Goal: Transaction & Acquisition: Purchase product/service

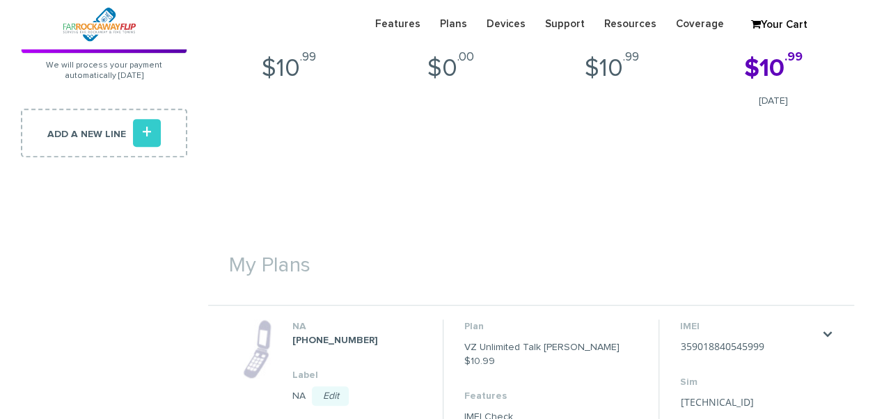
scroll to position [70, 0]
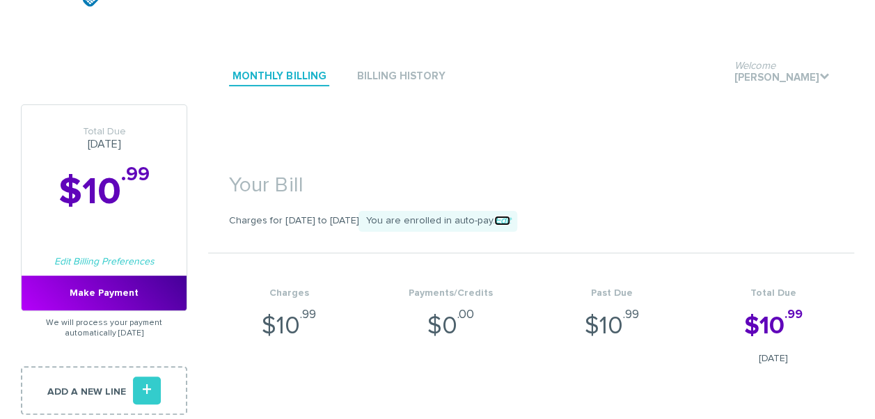
click at [510, 220] on link "Edit" at bounding box center [502, 221] width 16 height 10
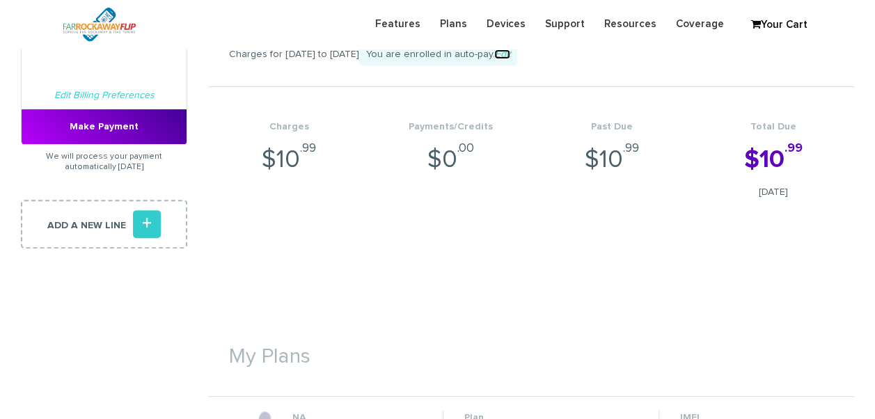
scroll to position [348, 0]
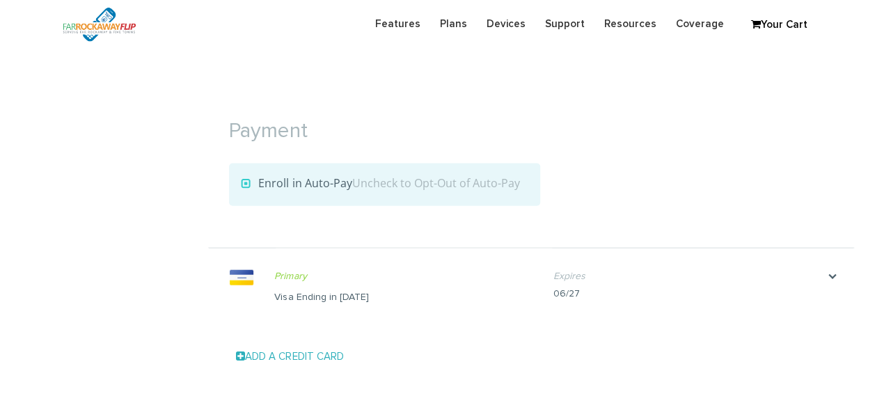
scroll to position [1458, 0]
click at [323, 283] on div "Primary Make Primary Visa Ending in 1698 Name on card ruchama brander" at bounding box center [413, 287] width 279 height 77
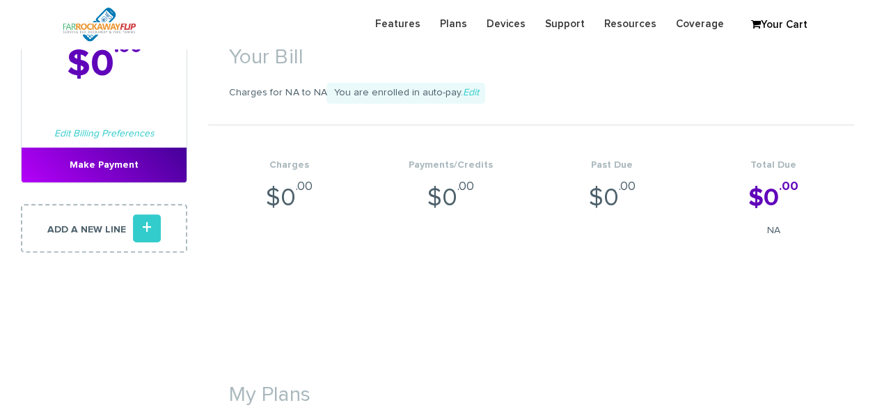
scroll to position [209, 0]
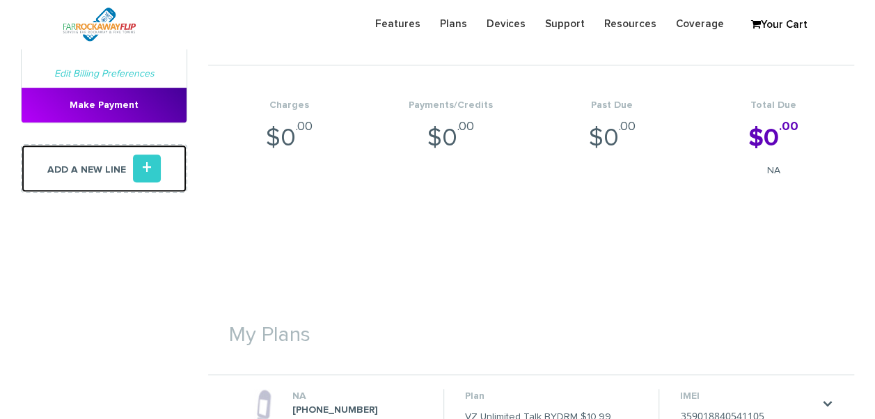
click at [172, 170] on link "Add a new line +" at bounding box center [104, 168] width 166 height 49
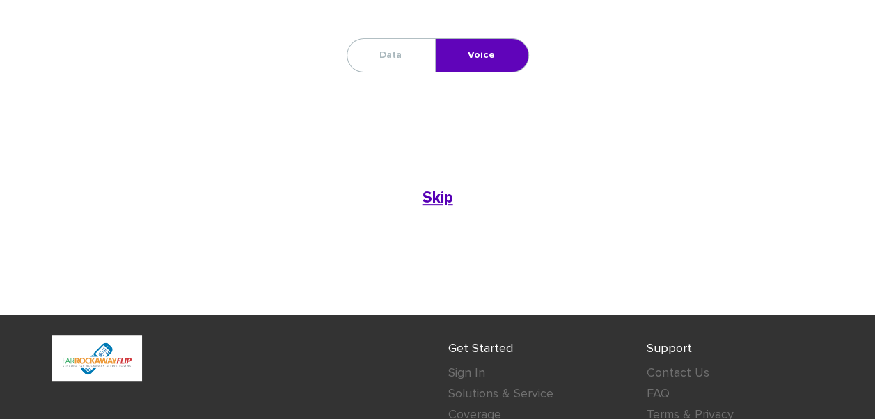
scroll to position [56, 0]
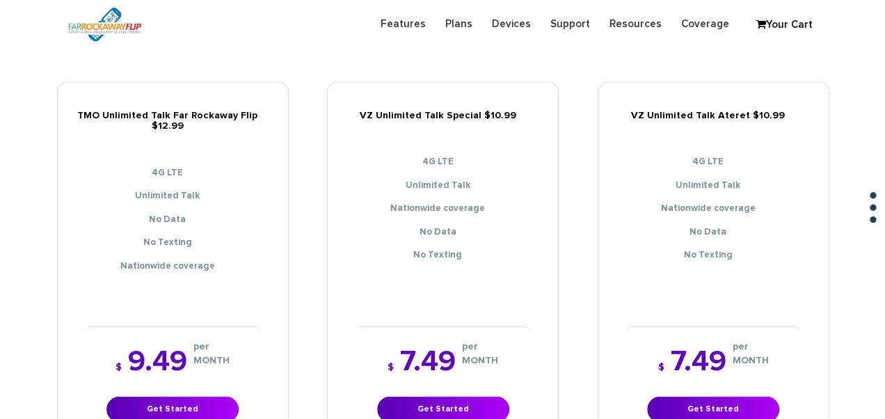
scroll to position [1601, 0]
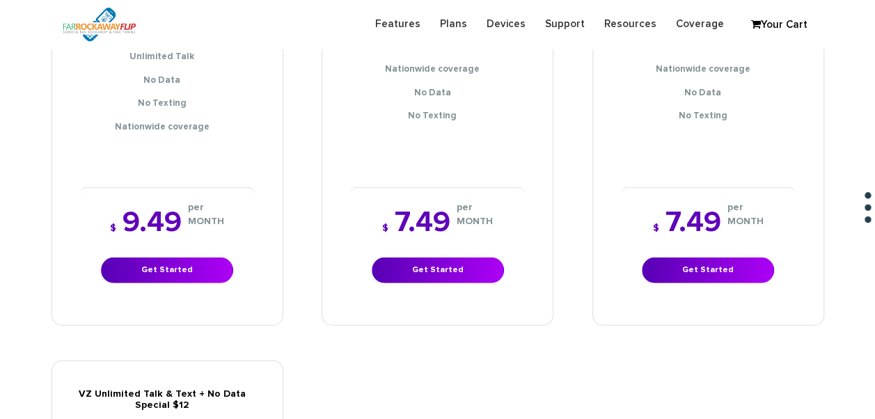
click at [423, 271] on div "$ 7.49 per MONTH Get Started" at bounding box center [437, 245] width 175 height 117
click at [429, 264] on link "Get Started" at bounding box center [438, 271] width 132 height 26
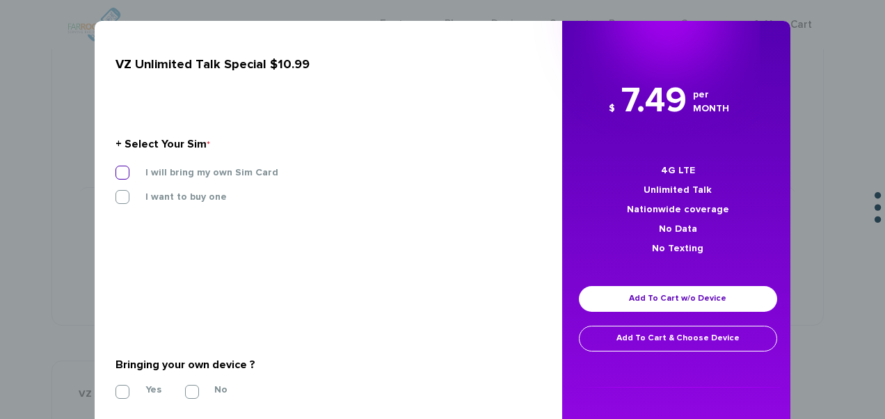
click at [251, 168] on label "I will bring my own Sim Card" at bounding box center [202, 172] width 154 height 13
click at [116, 168] on input "I will bring my own Sim Card" at bounding box center [116, 168] width 0 height 0
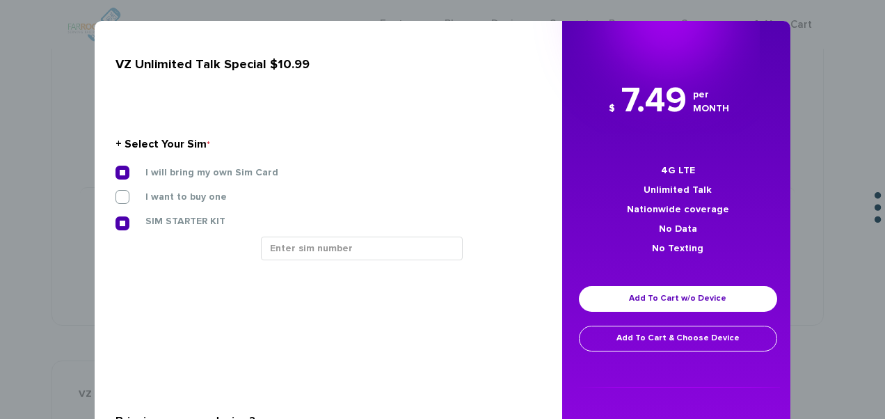
scroll to position [139, 0]
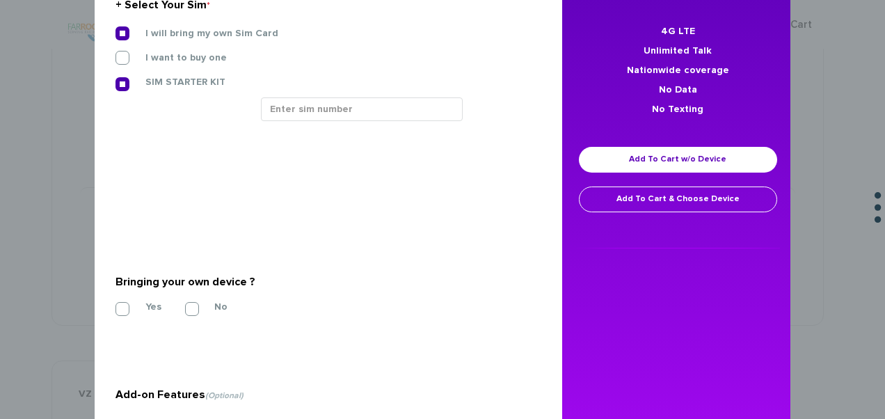
click at [130, 314] on section "Bringing your own device ? * Yes No" at bounding box center [324, 292] width 416 height 113
click at [129, 308] on label "Yes" at bounding box center [143, 307] width 37 height 13
click at [116, 305] on input "Yes" at bounding box center [116, 305] width 0 height 0
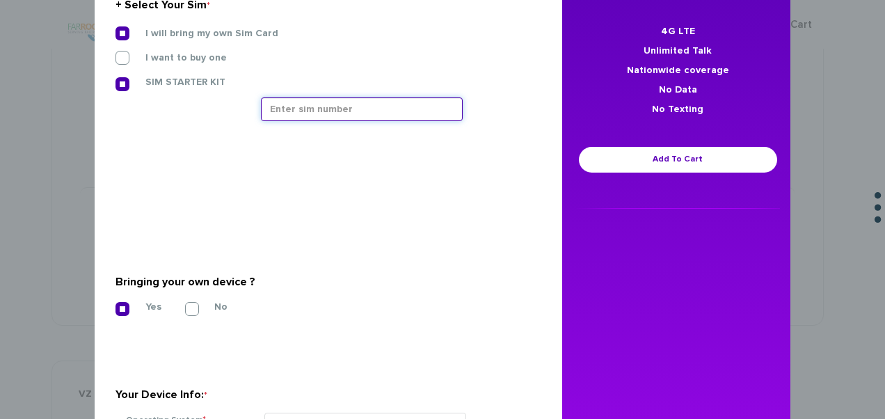
click at [296, 109] on input "text" at bounding box center [362, 109] width 202 height 24
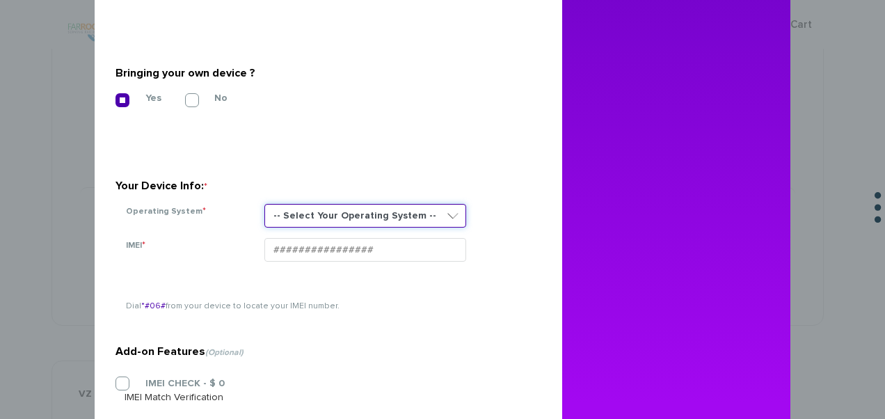
drag, startPoint x: 290, startPoint y: 244, endPoint x: 280, endPoint y: 219, distance: 26.9
click at [280, 219] on select "-- Select Your Operating System -- ANDROID BLACKBERRY IOS NONE (BASIC PHONE) WI…" at bounding box center [366, 216] width 202 height 24
select select "NONE (BASIC PHONE)"
click at [265, 204] on select "-- Select Your Operating System -- ANDROID BLACKBERRY IOS NONE (BASIC PHONE) WI…" at bounding box center [366, 216] width 202 height 24
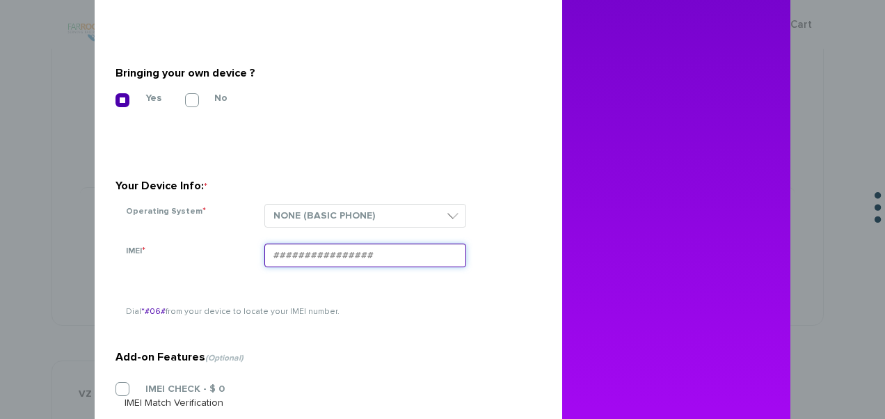
paste input "015355005910790"
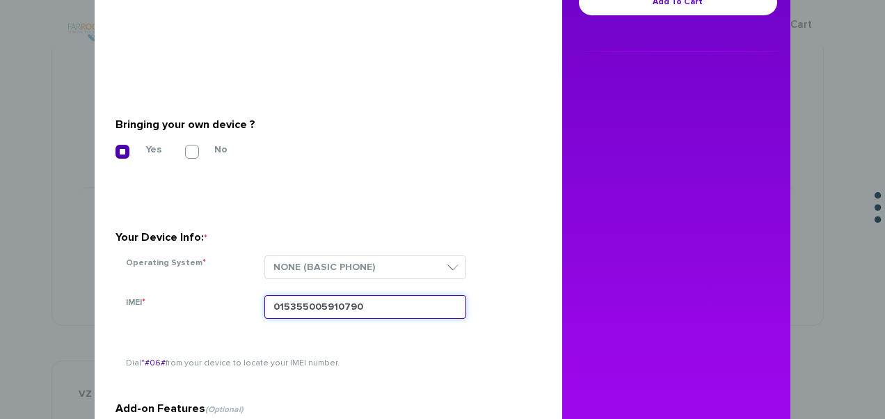
scroll to position [209, 0]
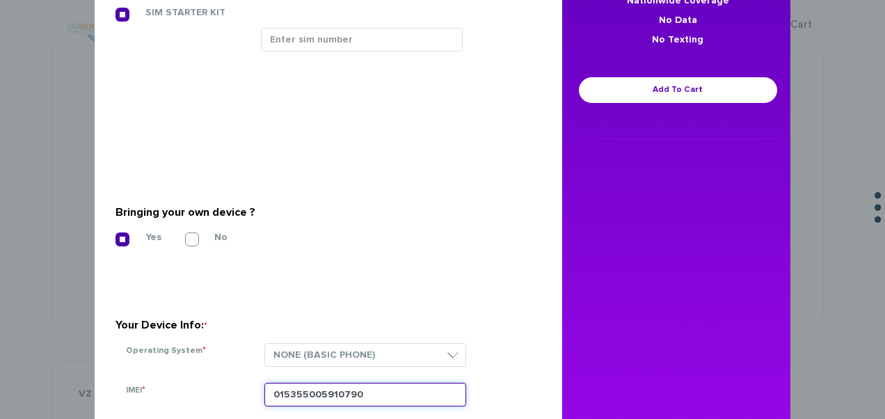
type input "015355005910790"
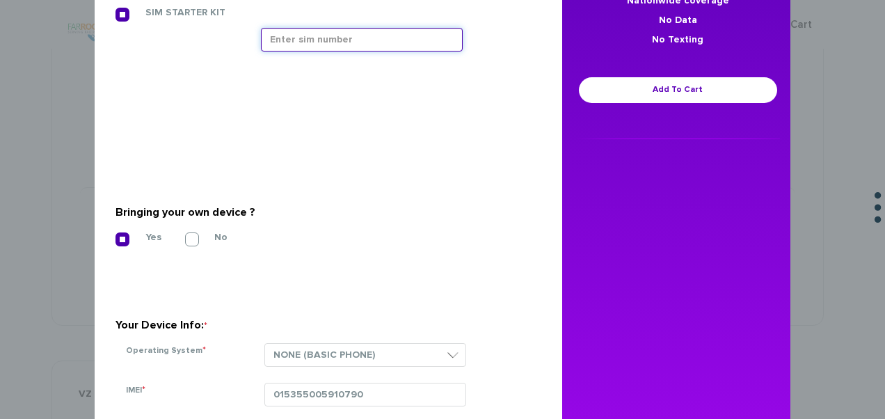
click at [326, 49] on input "text" at bounding box center [362, 40] width 202 height 24
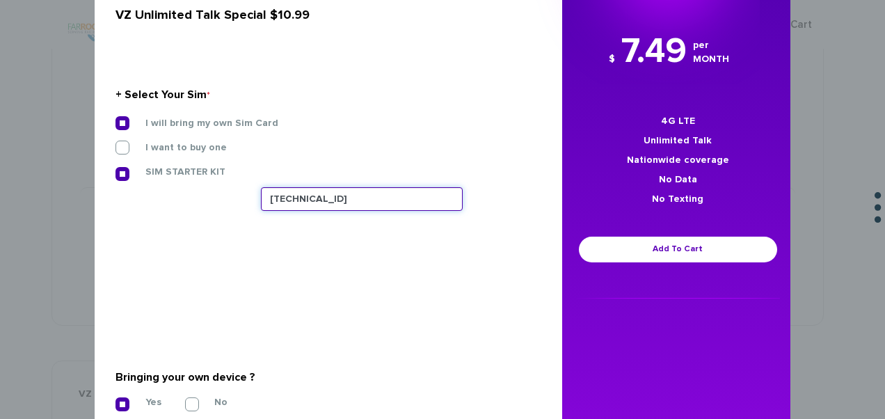
scroll to position [0, 0]
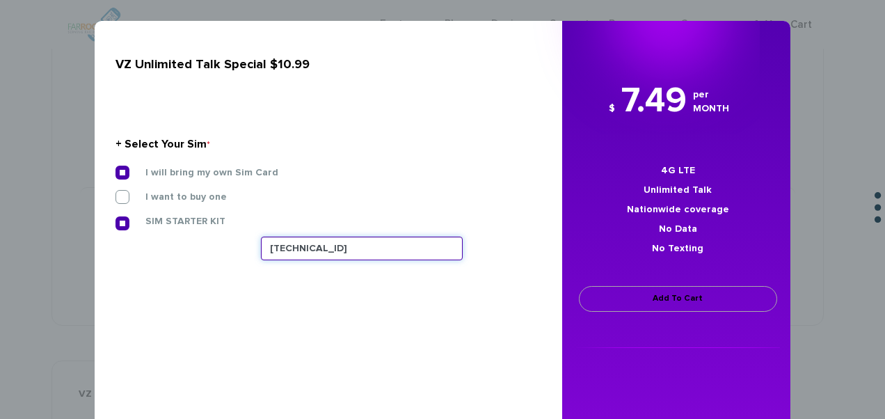
type input "89148000011835956556"
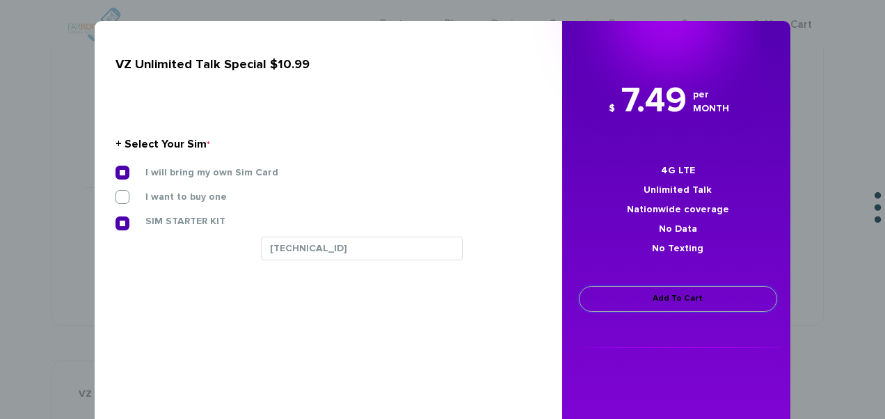
click at [682, 304] on link "Add To Cart" at bounding box center [678, 299] width 198 height 26
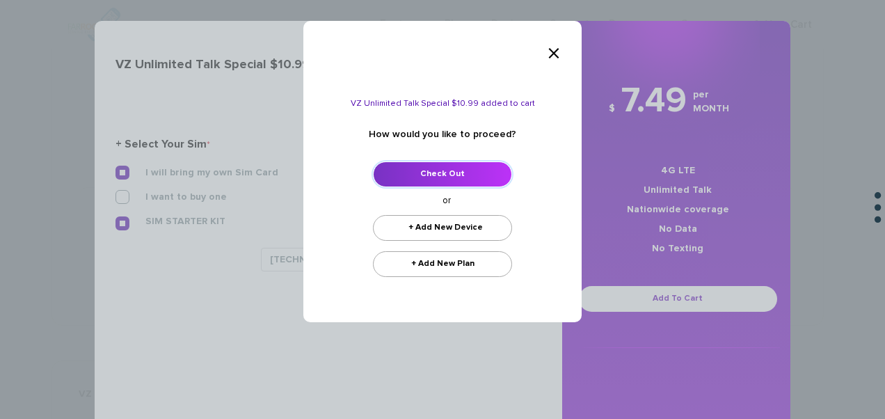
click at [484, 167] on link "Check Out" at bounding box center [442, 174] width 139 height 26
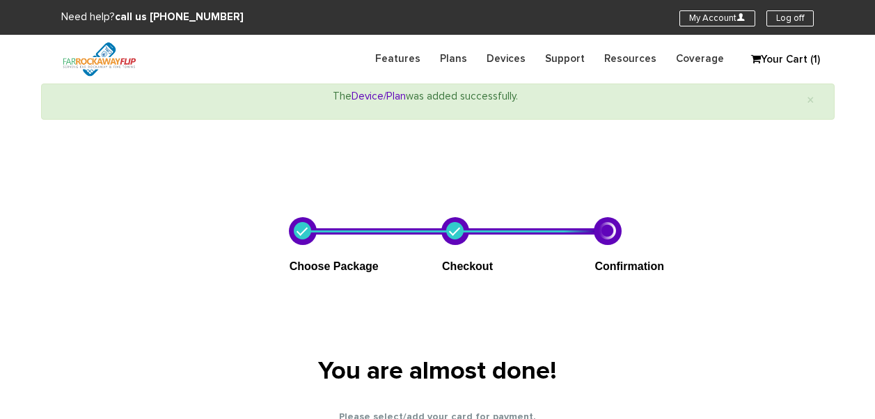
select select "NY"
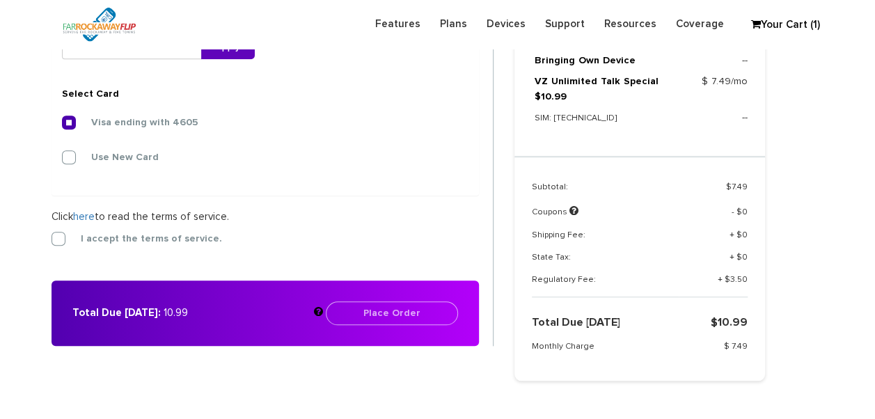
scroll to position [569, 0]
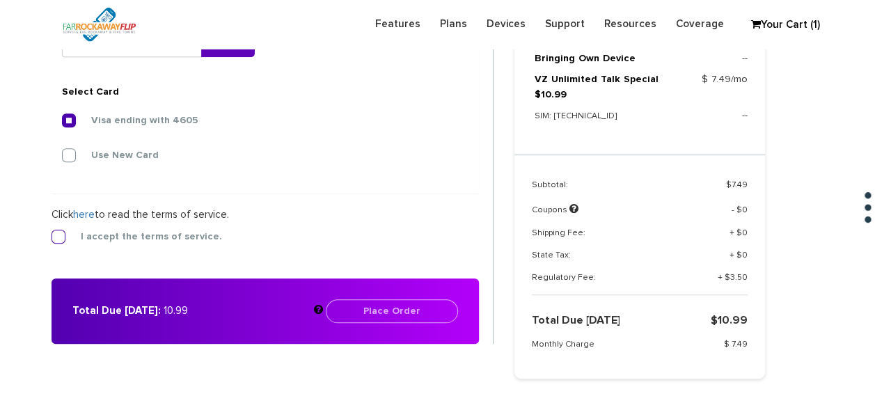
click at [77, 237] on label "I accept the terms of service." at bounding box center [141, 236] width 162 height 13
click at [52, 233] on input "I accept the terms of service." at bounding box center [52, 233] width 0 height 0
click at [438, 299] on button "Place Order" at bounding box center [392, 311] width 132 height 24
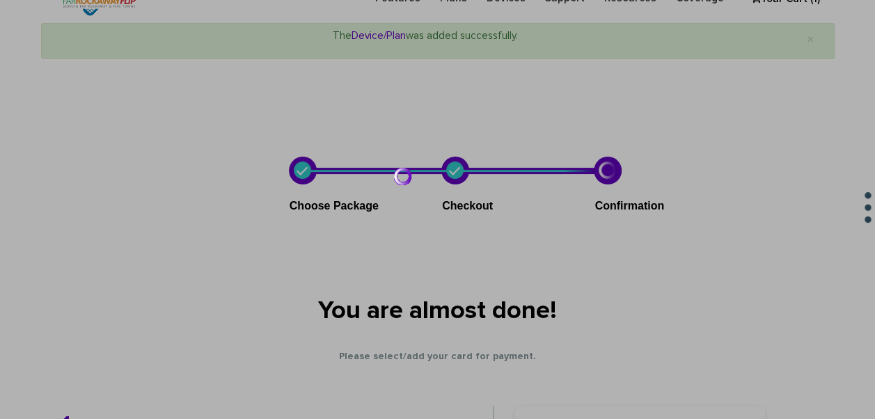
scroll to position [0, 0]
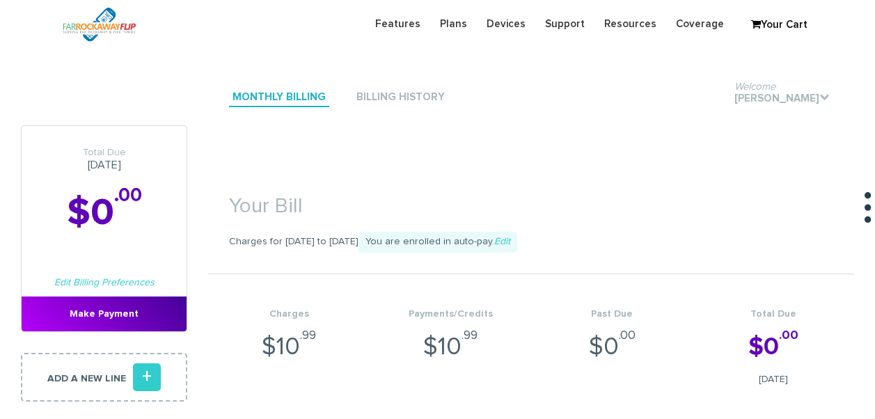
scroll to position [627, 0]
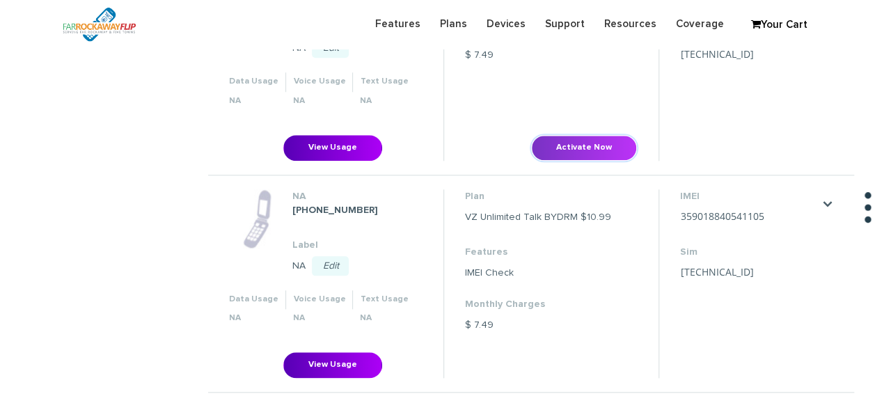
click at [601, 151] on button "Activate Now" at bounding box center [584, 148] width 106 height 26
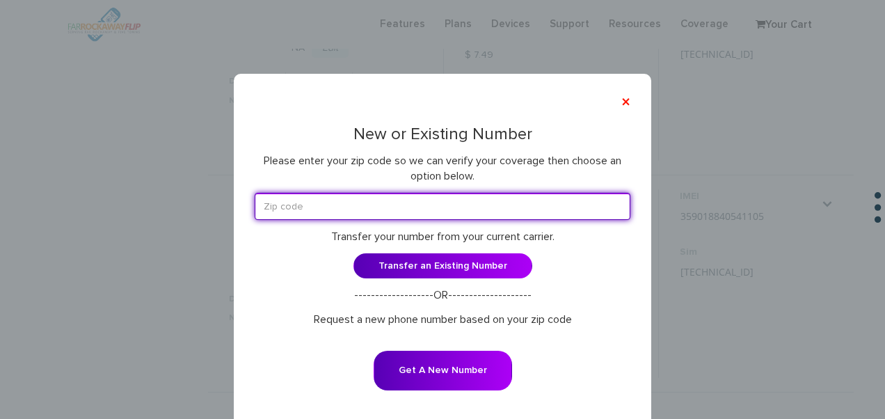
click at [393, 197] on input "text" at bounding box center [443, 206] width 376 height 27
type input "11230"
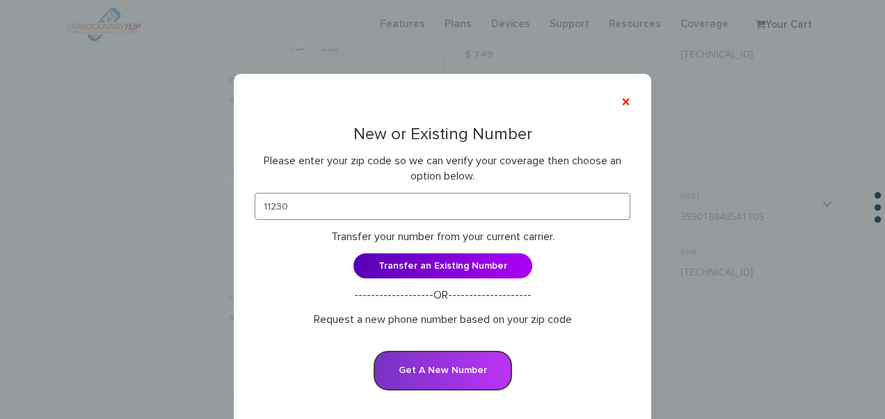
click at [474, 363] on button "Get A New Number" at bounding box center [443, 371] width 139 height 40
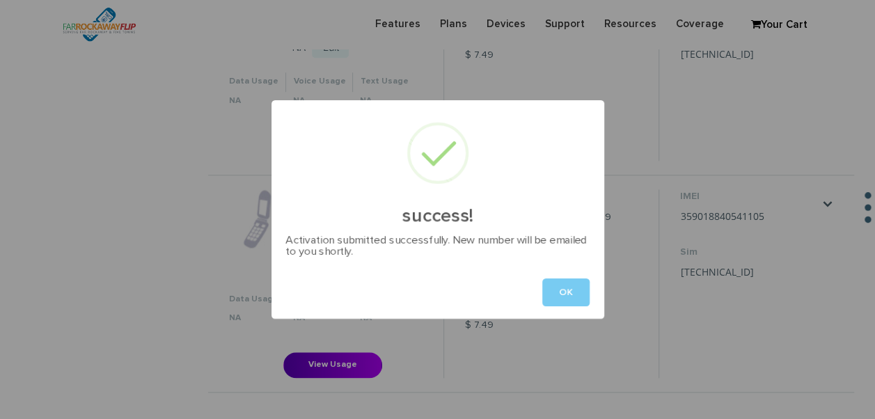
click at [547, 283] on button "OK" at bounding box center [565, 292] width 47 height 28
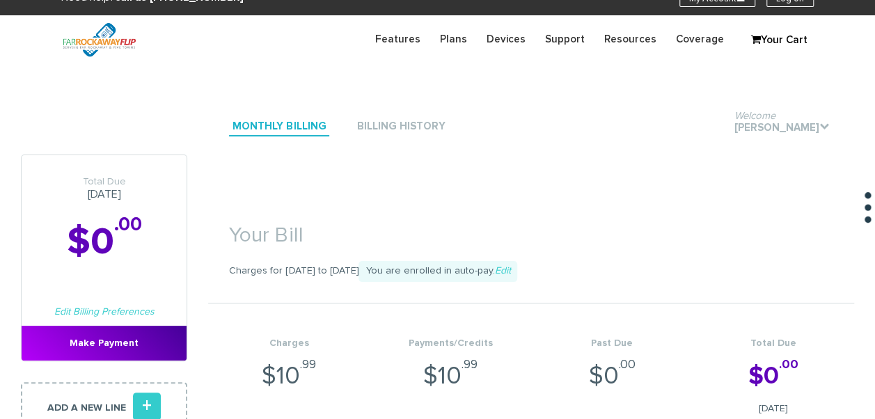
scroll to position [0, 0]
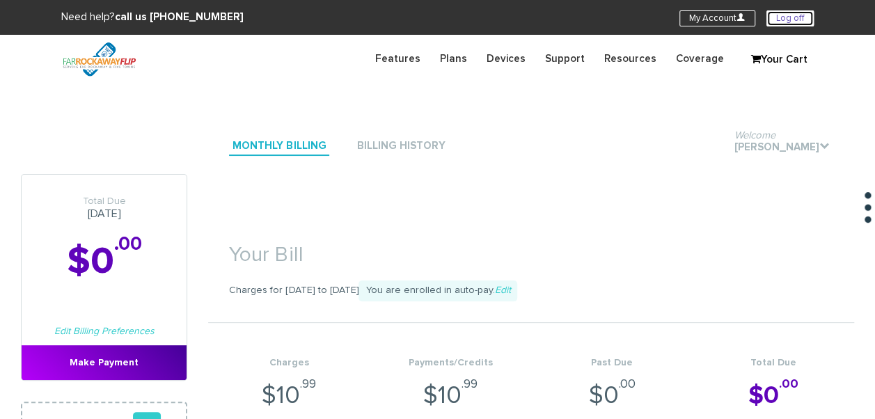
click at [774, 17] on link "Log off" at bounding box center [789, 18] width 47 height 16
